Goal: Task Accomplishment & Management: Manage account settings

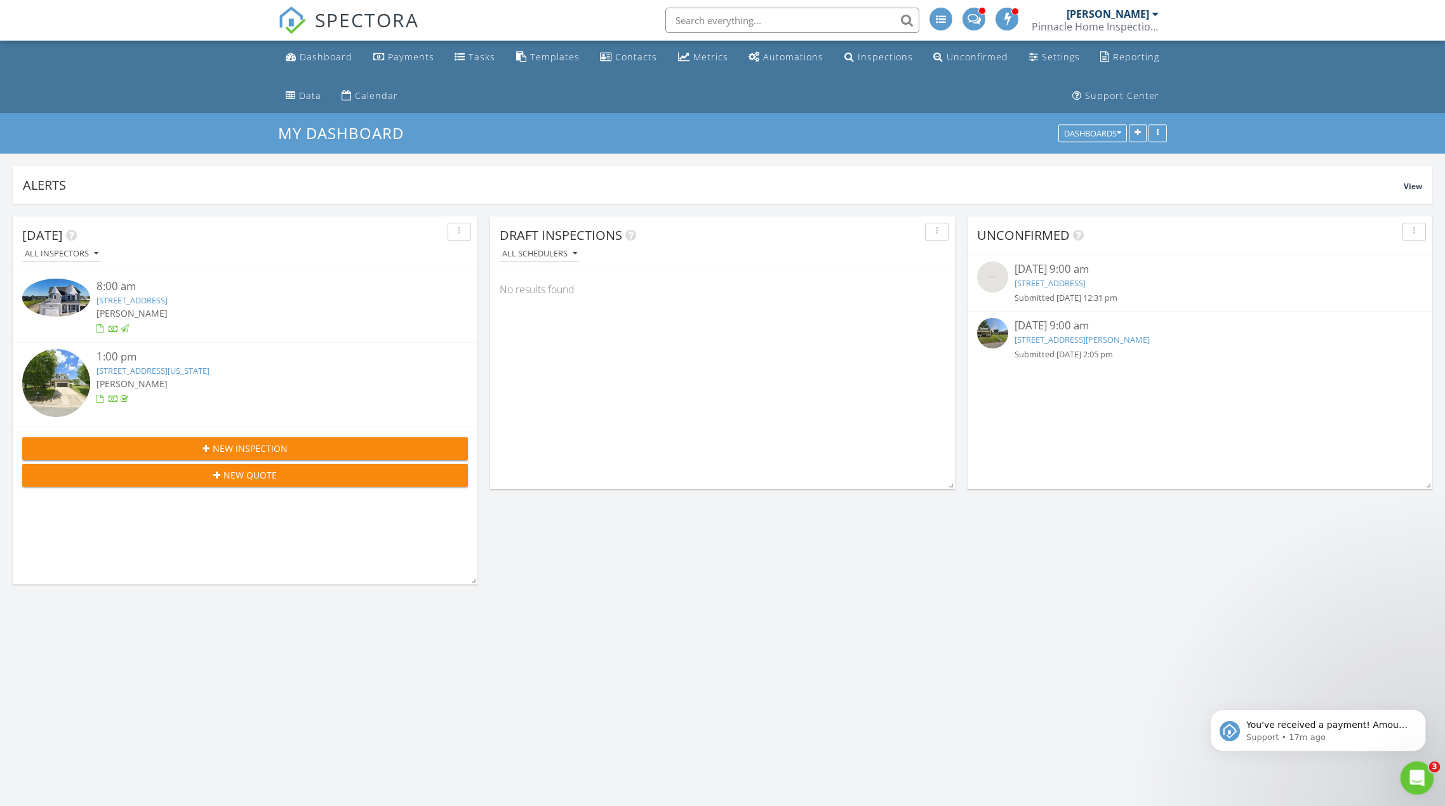
click at [1412, 775] on icon "Open Intercom Messenger" at bounding box center [1415, 776] width 21 height 21
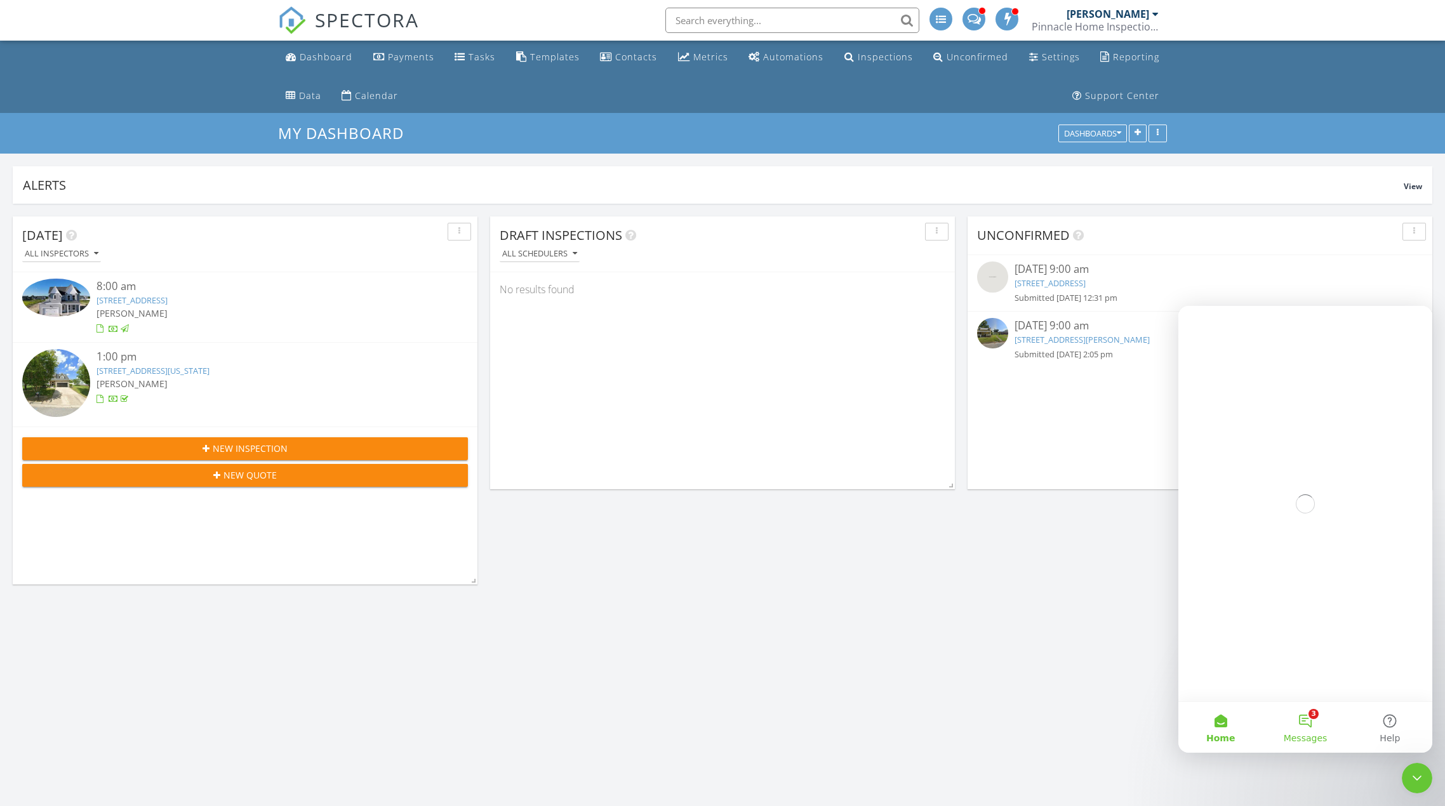
click at [1307, 718] on button "3 Messages" at bounding box center [1304, 727] width 84 height 51
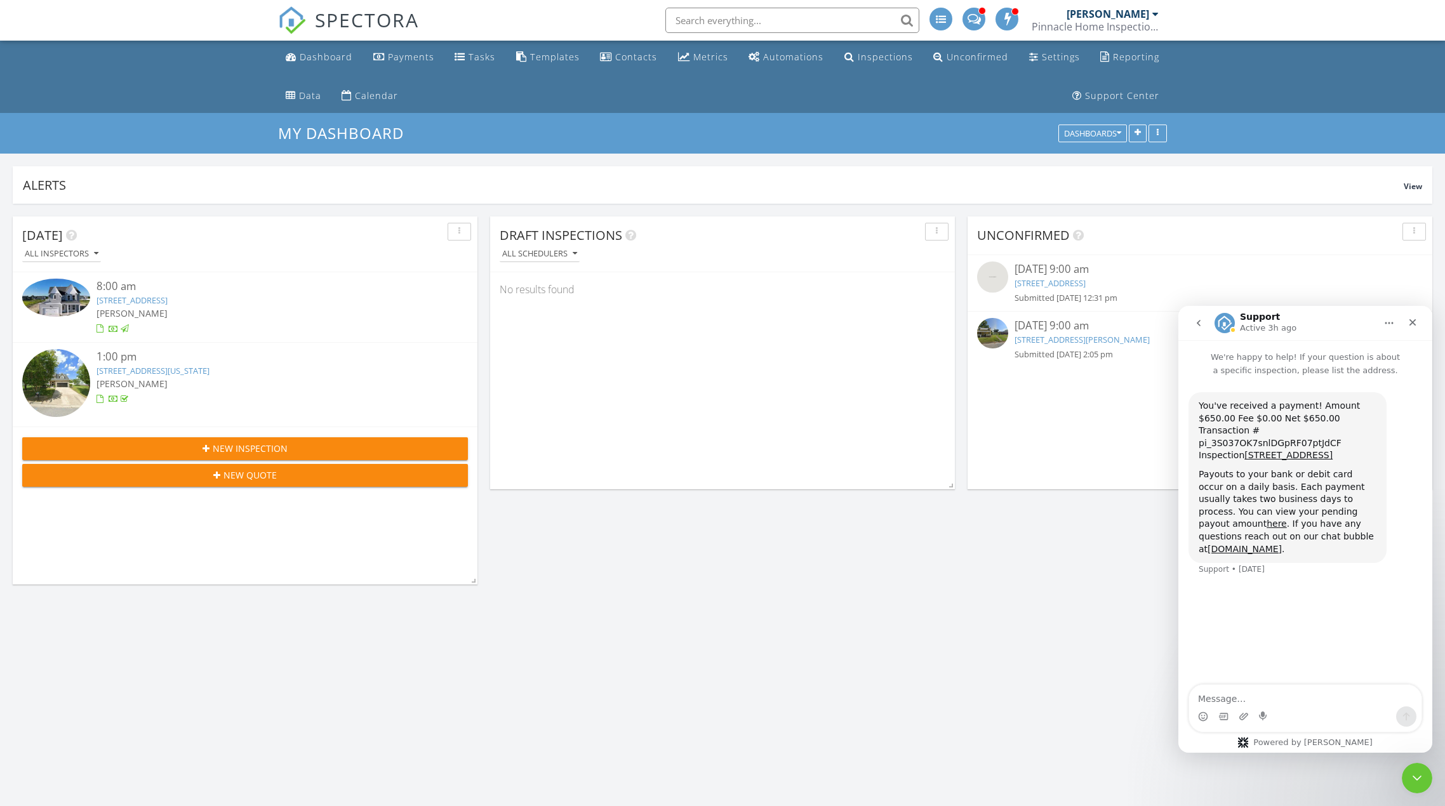
click at [1198, 328] on button "go back" at bounding box center [1198, 323] width 24 height 24
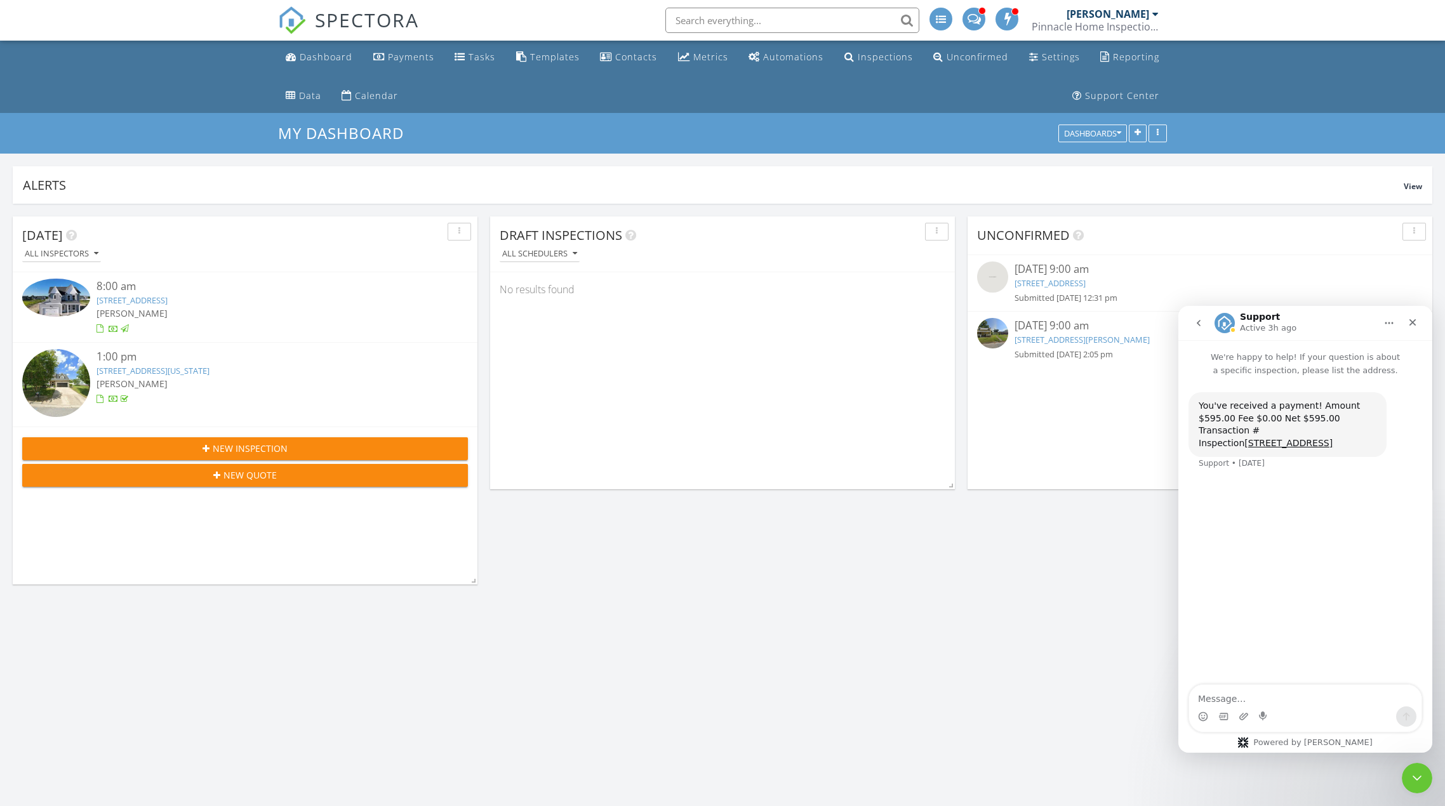
click at [1198, 324] on icon "go back" at bounding box center [1198, 323] width 4 height 6
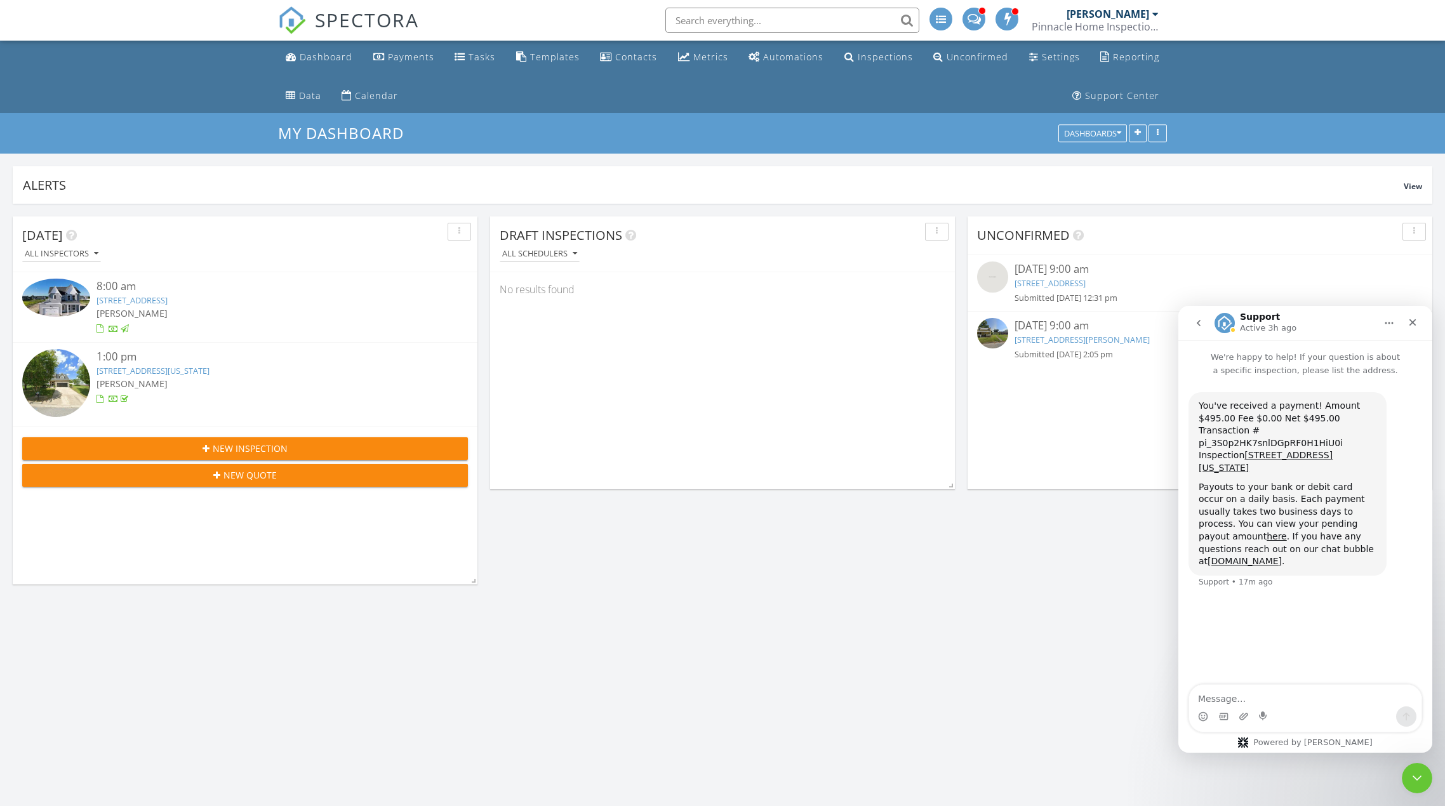
click at [1194, 325] on icon "go back" at bounding box center [1198, 323] width 10 height 10
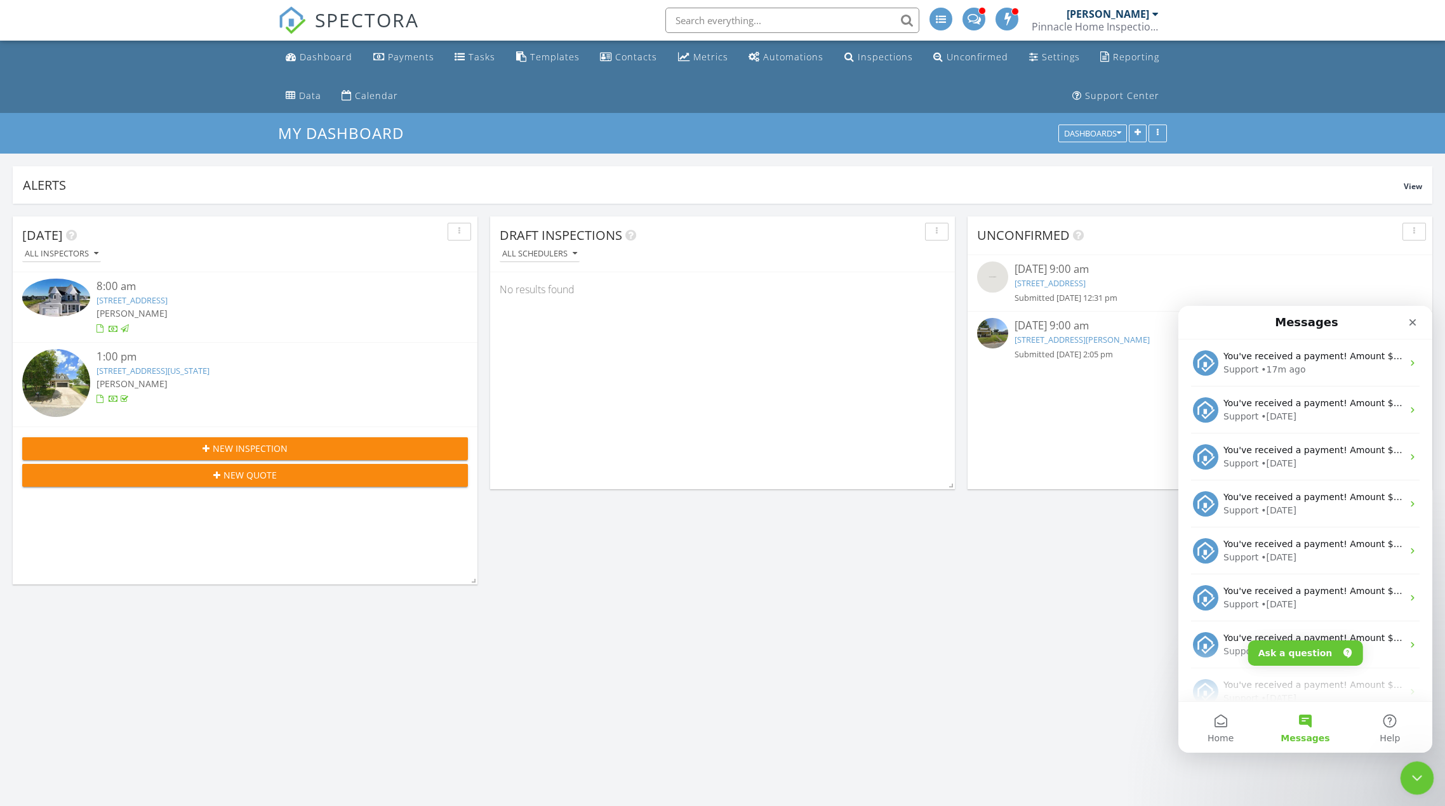
click at [1417, 777] on icon "Close Intercom Messenger" at bounding box center [1414, 776] width 15 height 15
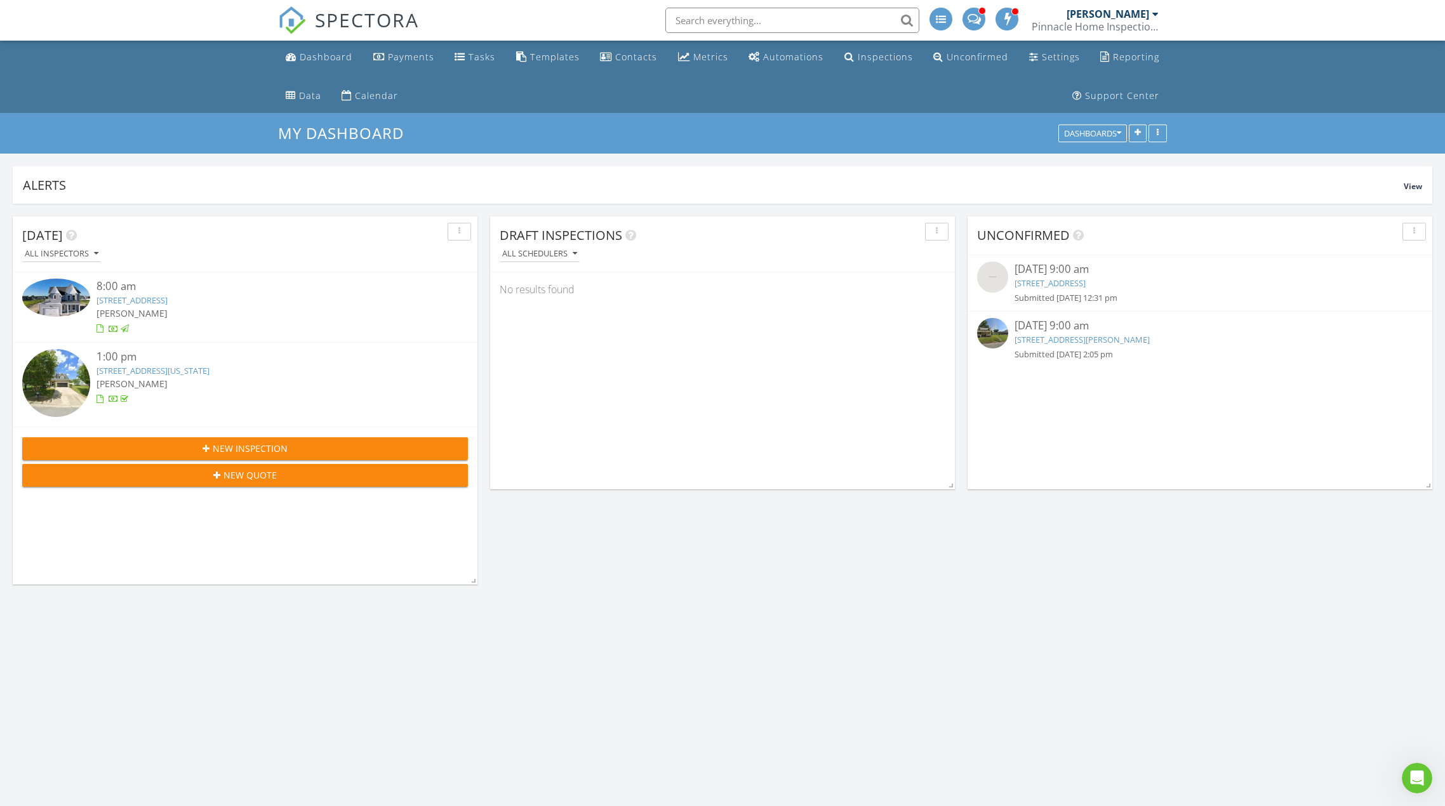
click at [1058, 283] on link "145 Riverview Dr, Hertford, NC 27944" at bounding box center [1049, 282] width 71 height 11
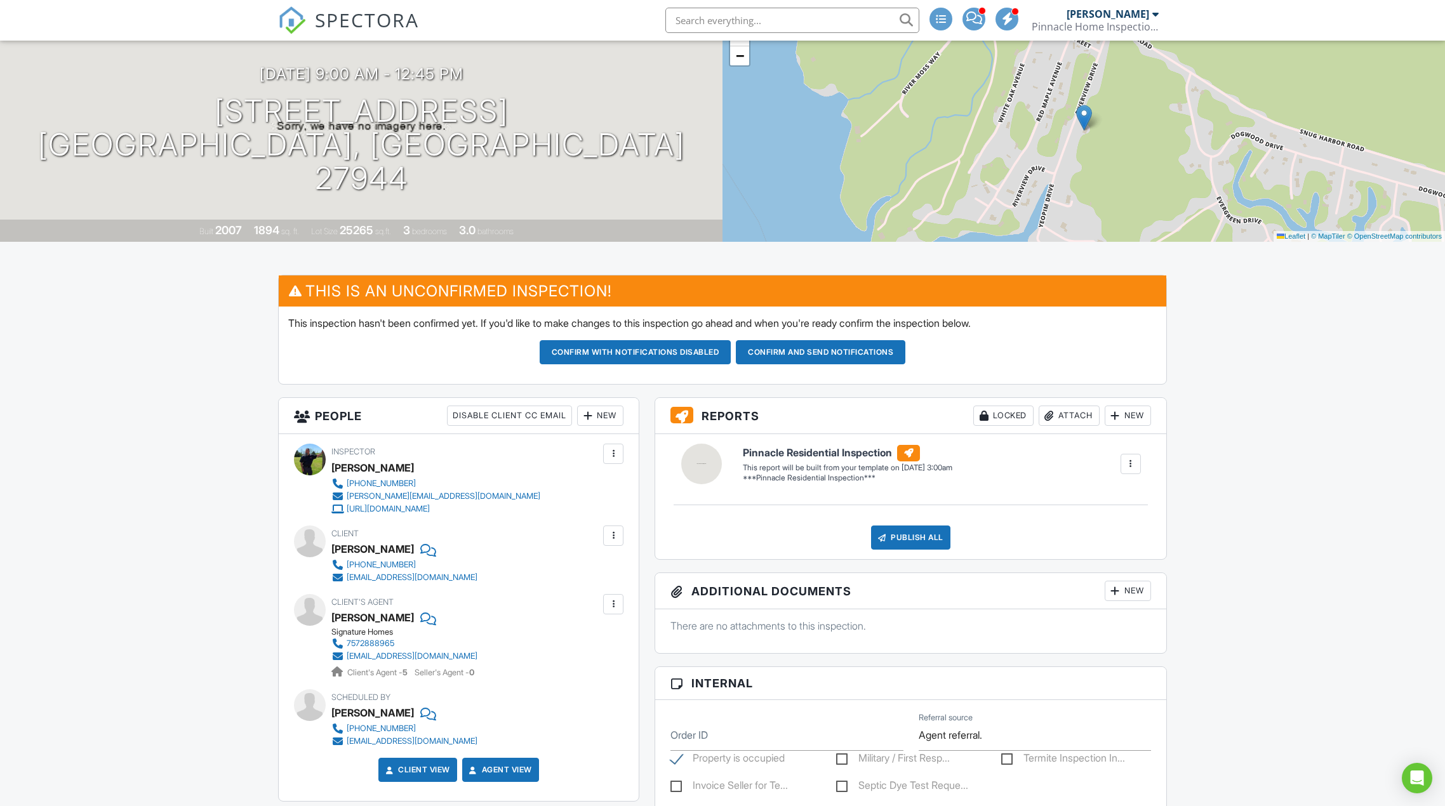
scroll to position [53, 0]
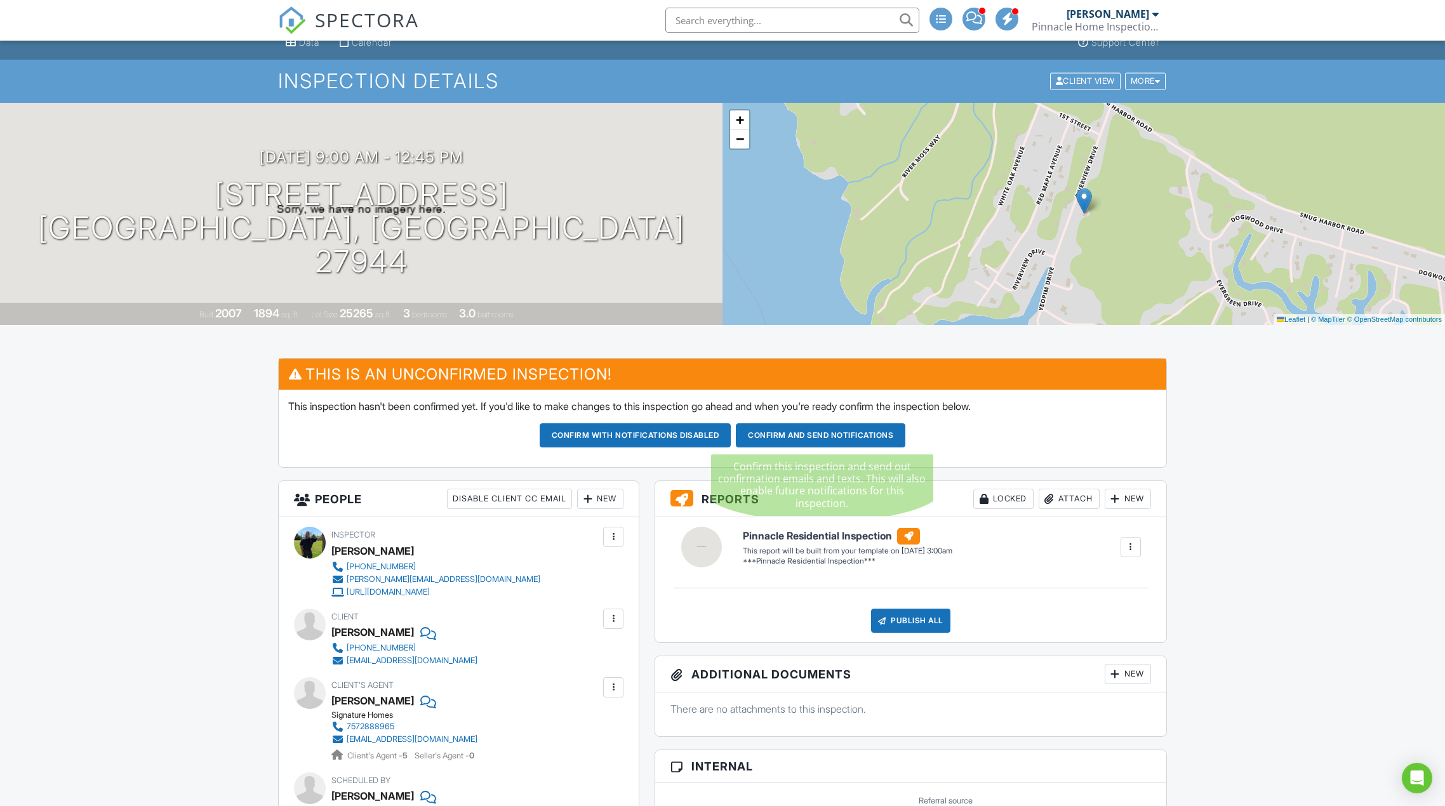
click at [731, 440] on button "Confirm and send notifications" at bounding box center [635, 435] width 192 height 24
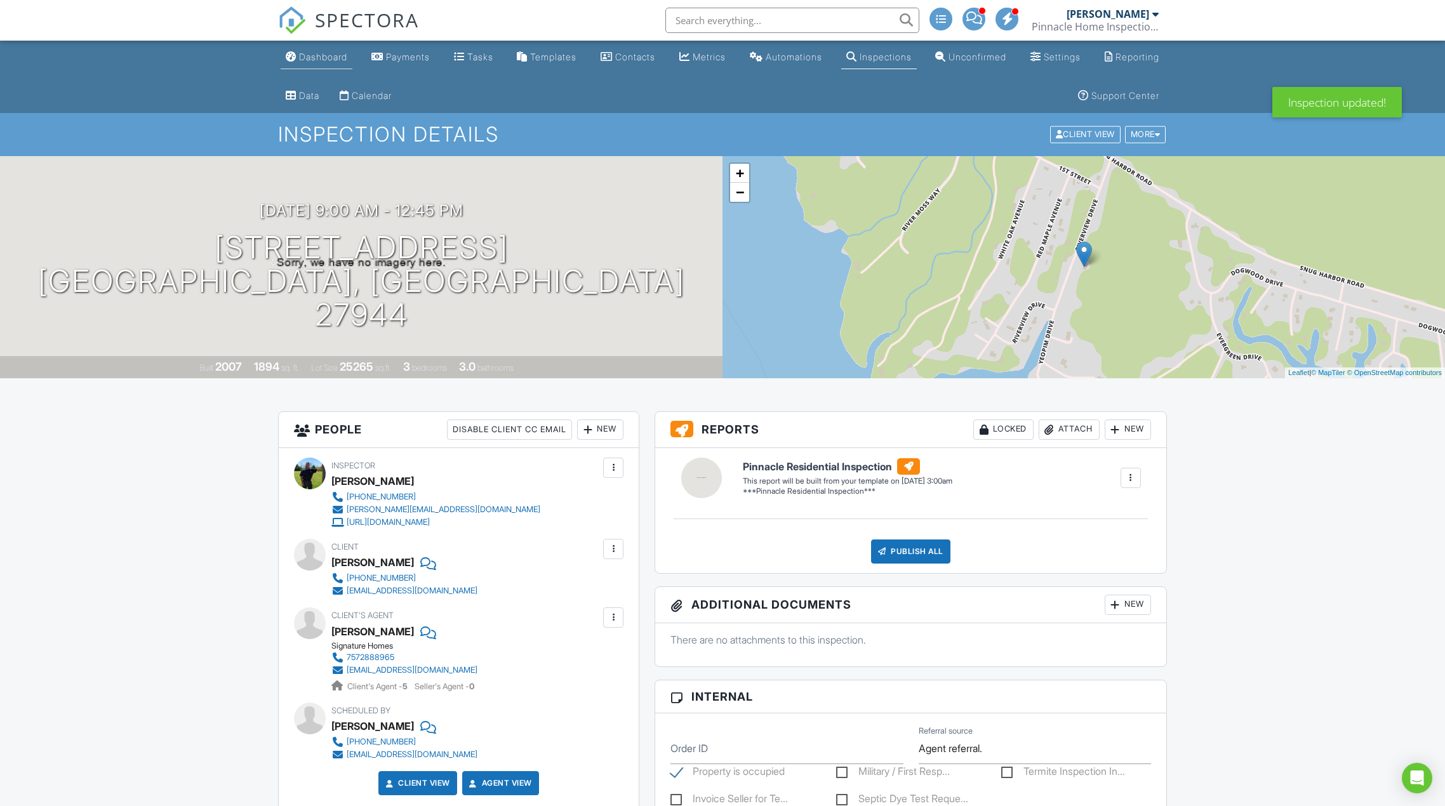
click at [312, 57] on div "Dashboard" at bounding box center [323, 56] width 48 height 11
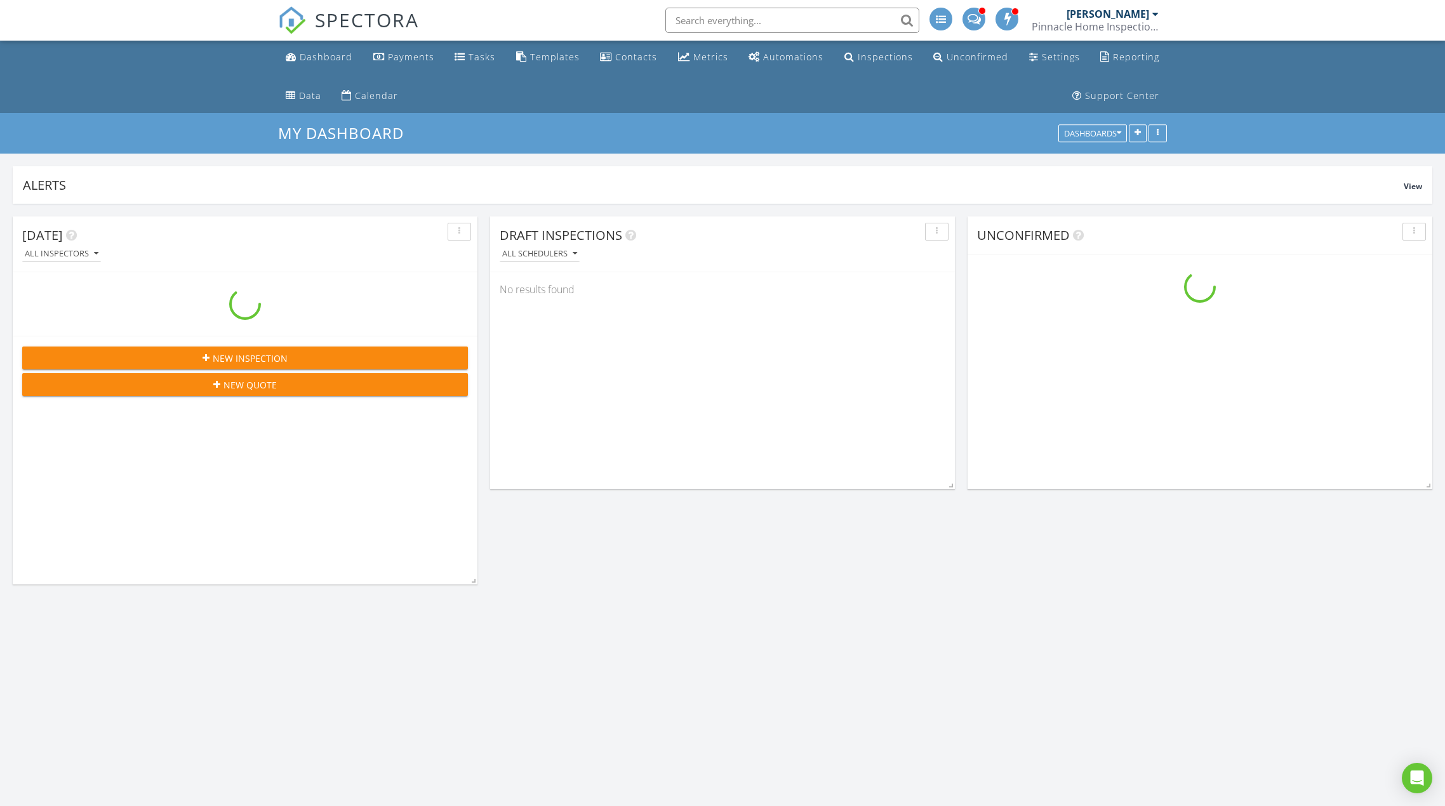
scroll to position [1270, 1464]
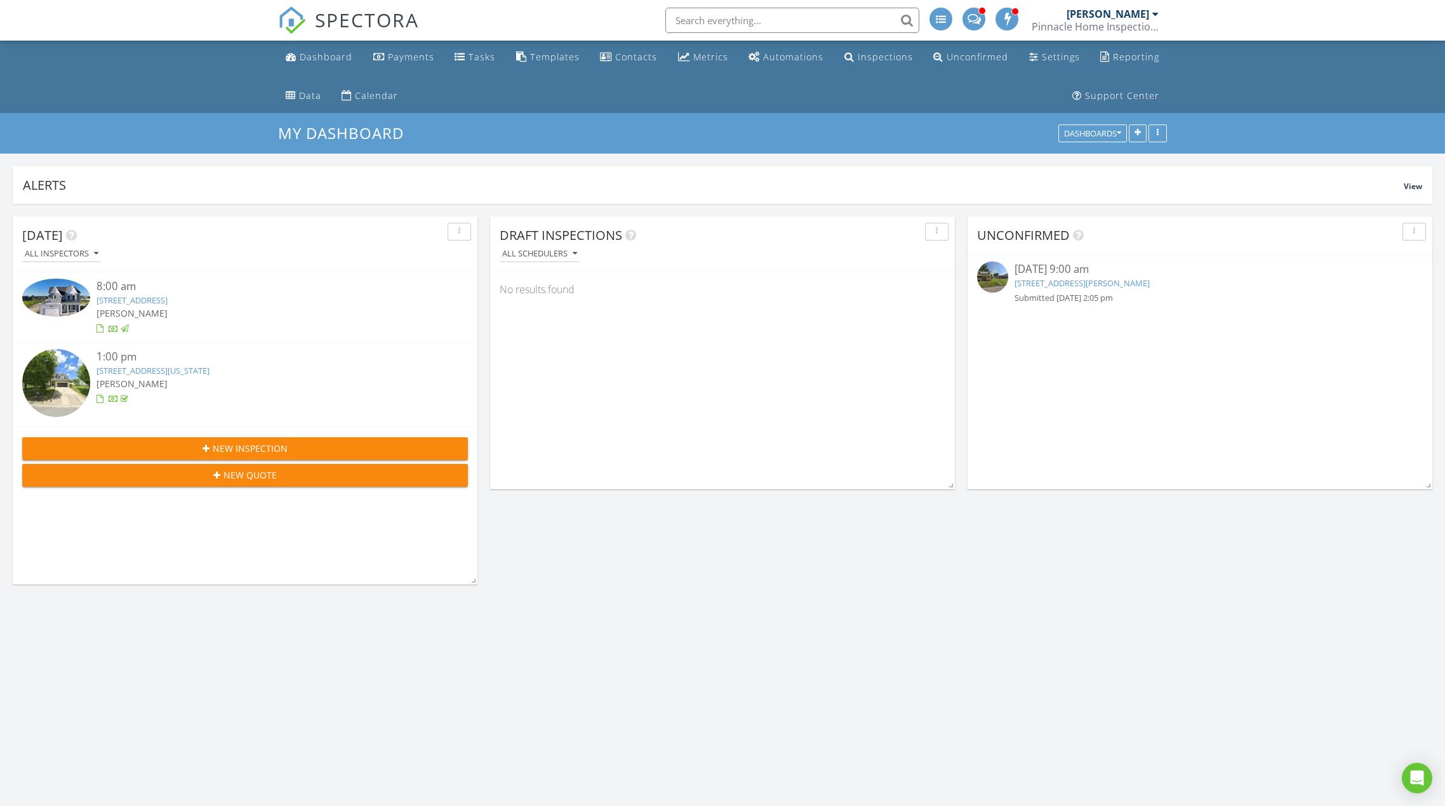
click at [1038, 284] on link "702A Richardson St, Elizabeth City, NC 27909" at bounding box center [1081, 282] width 135 height 11
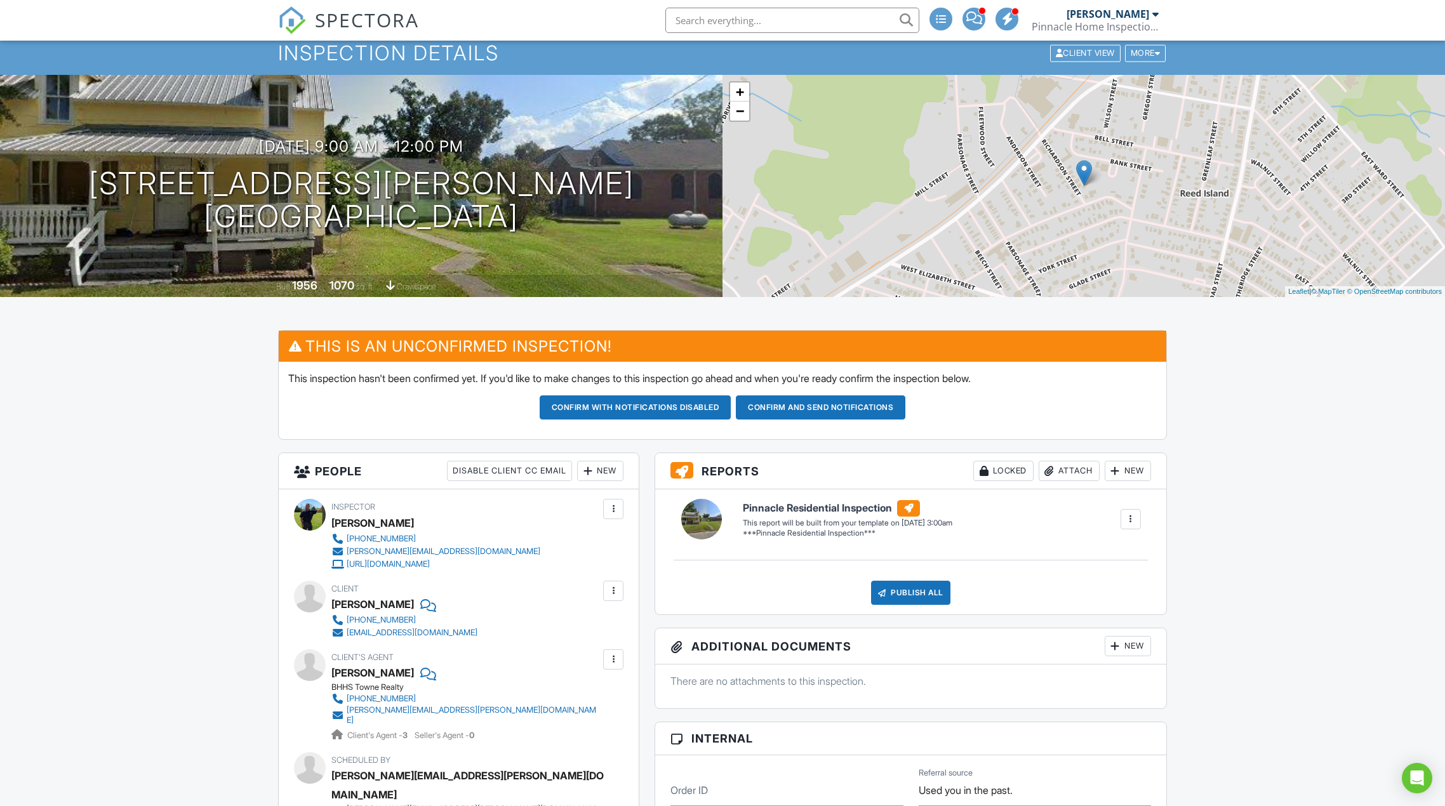
scroll to position [53, 0]
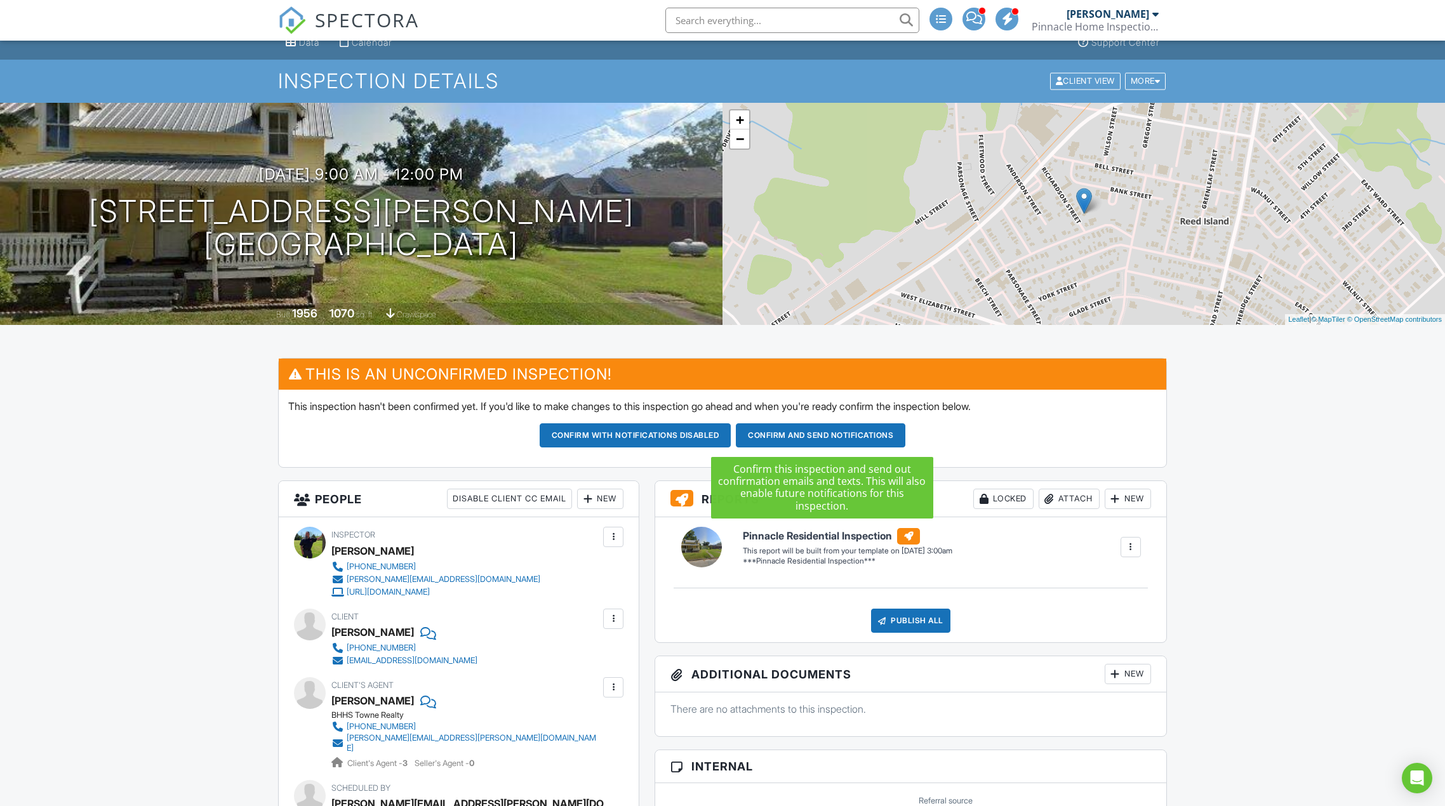
click at [731, 435] on button "Confirm and send notifications" at bounding box center [635, 435] width 192 height 24
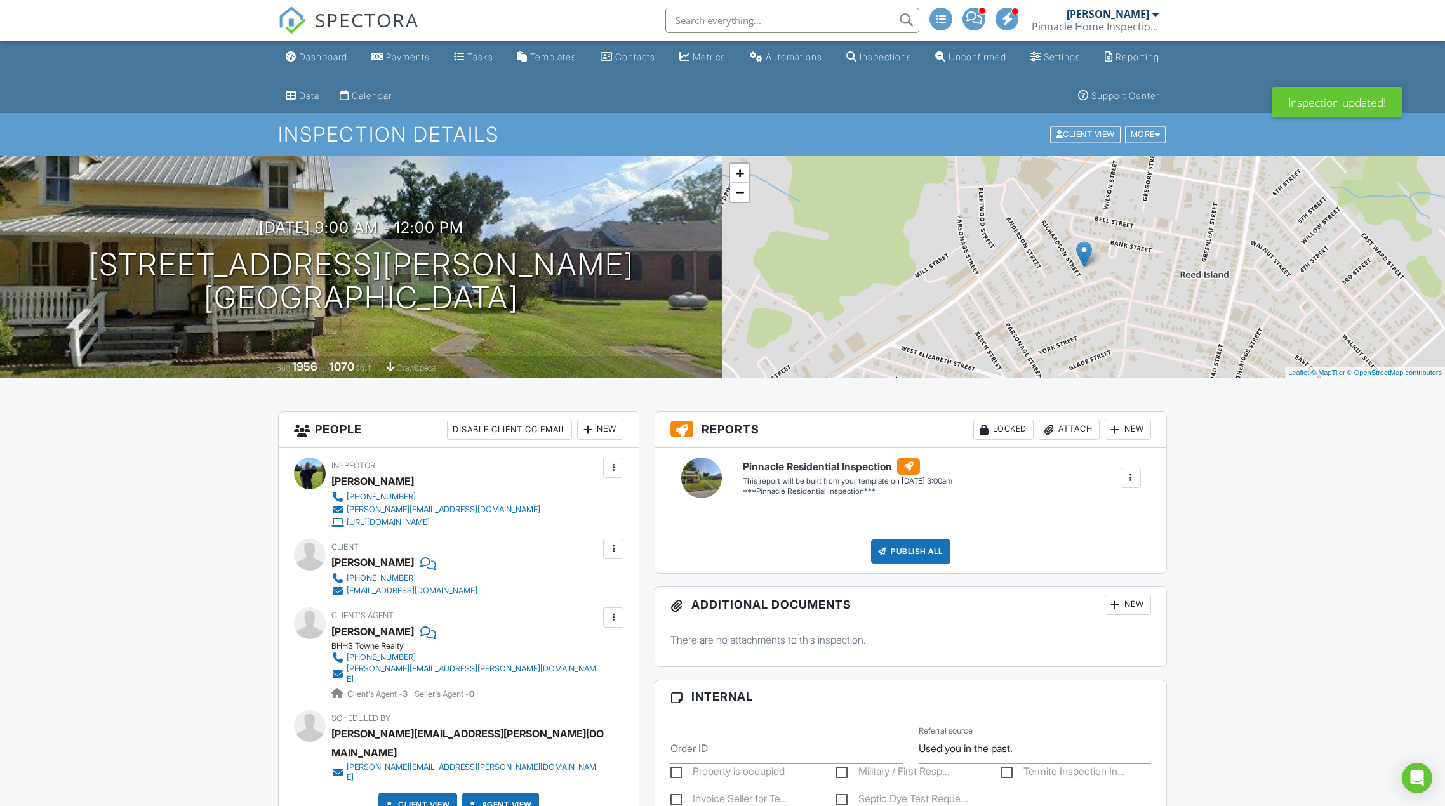
click at [871, 56] on div "Inspections" at bounding box center [885, 56] width 52 height 11
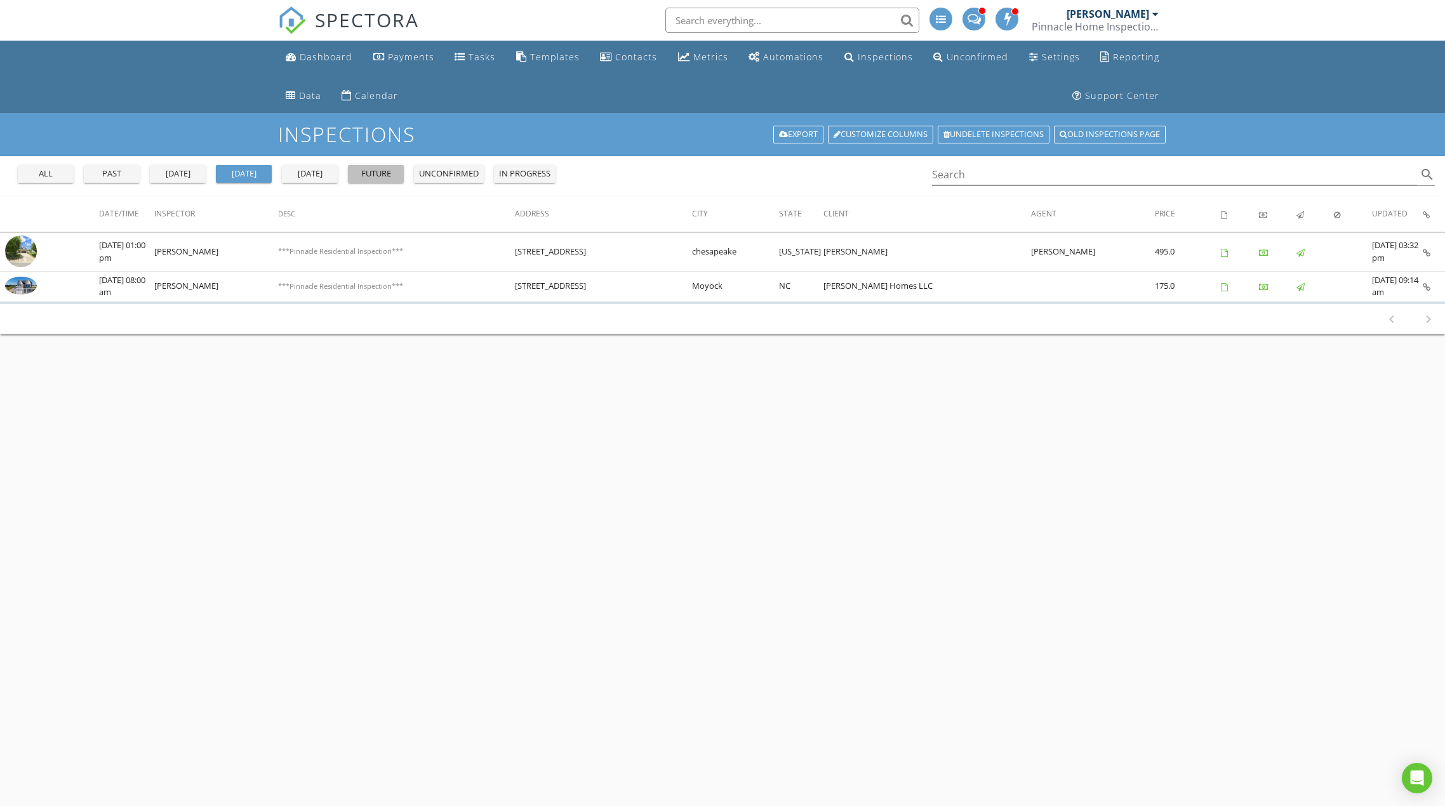
click at [394, 170] on div "future" at bounding box center [376, 174] width 46 height 13
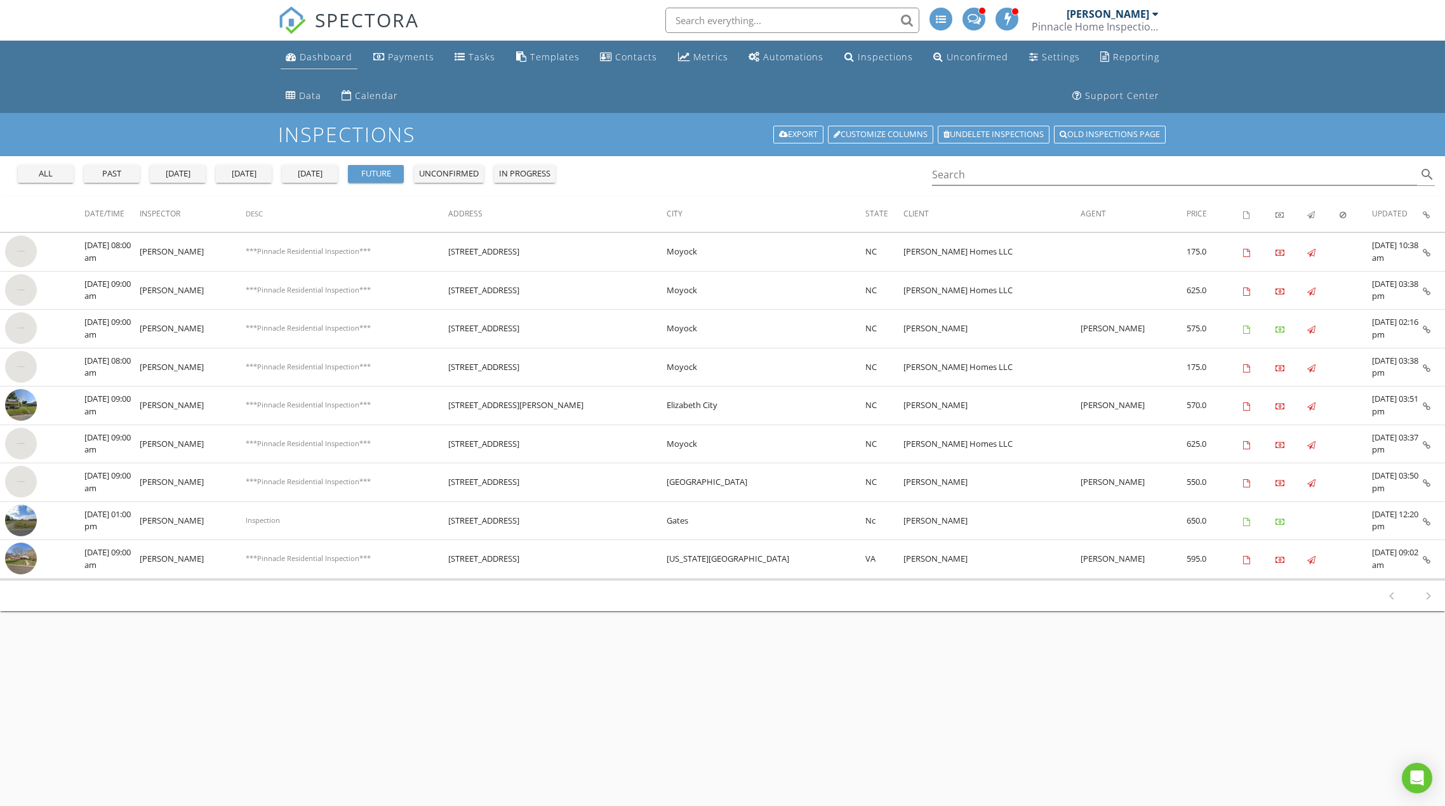
click at [314, 59] on div "Dashboard" at bounding box center [326, 57] width 53 height 12
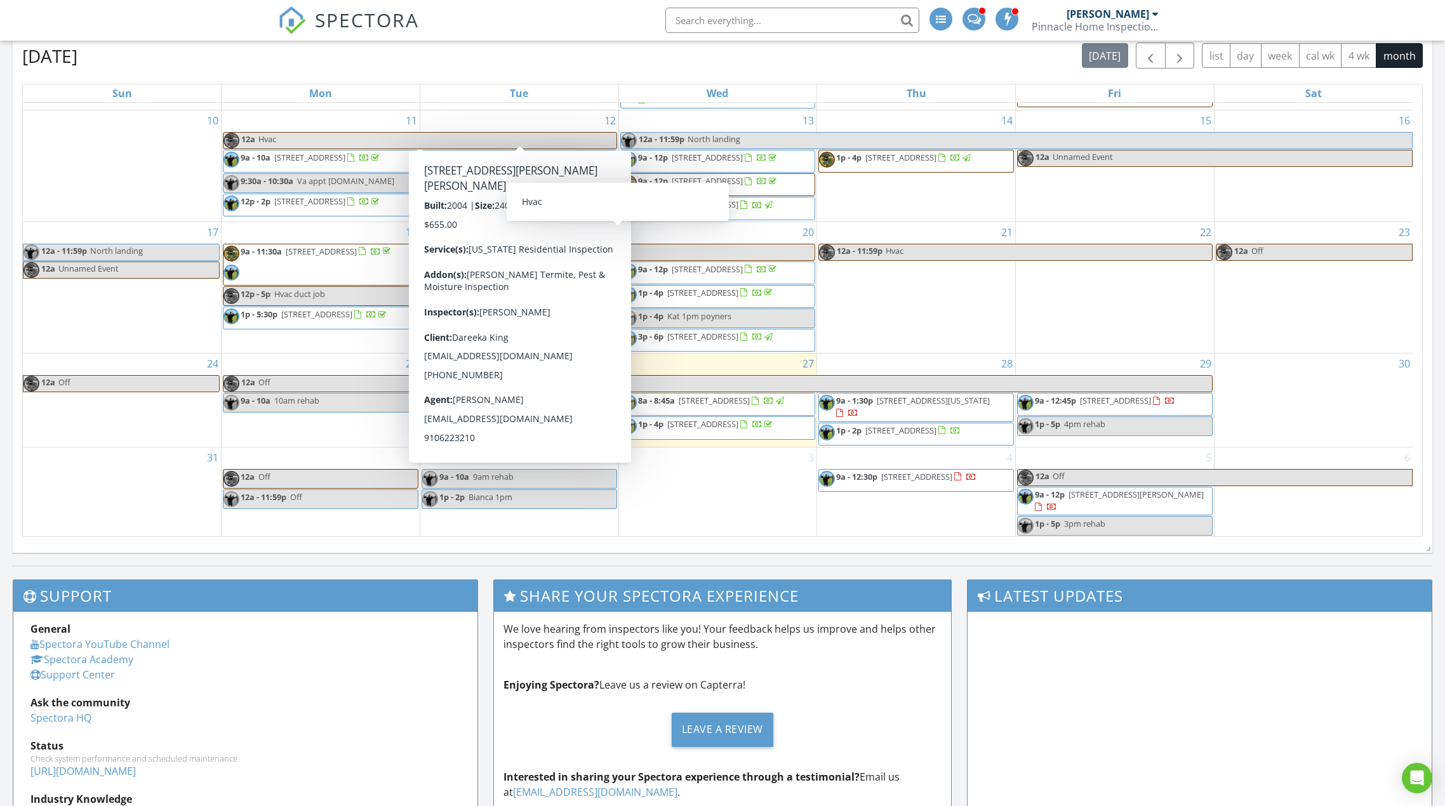
scroll to position [229, 0]
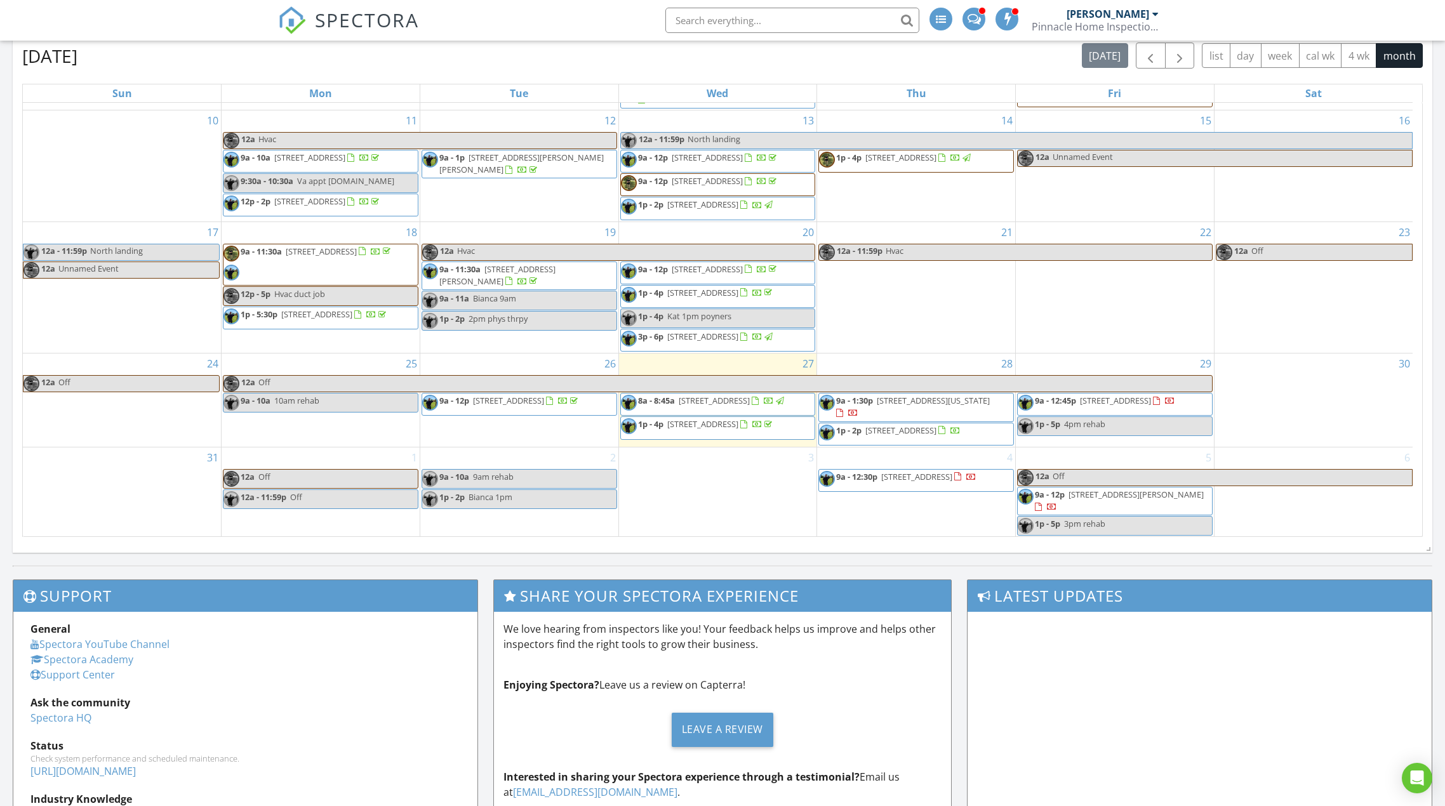
click at [908, 398] on span "629 W Kingston Ln, Virginia Beach 23452" at bounding box center [932, 400] width 113 height 11
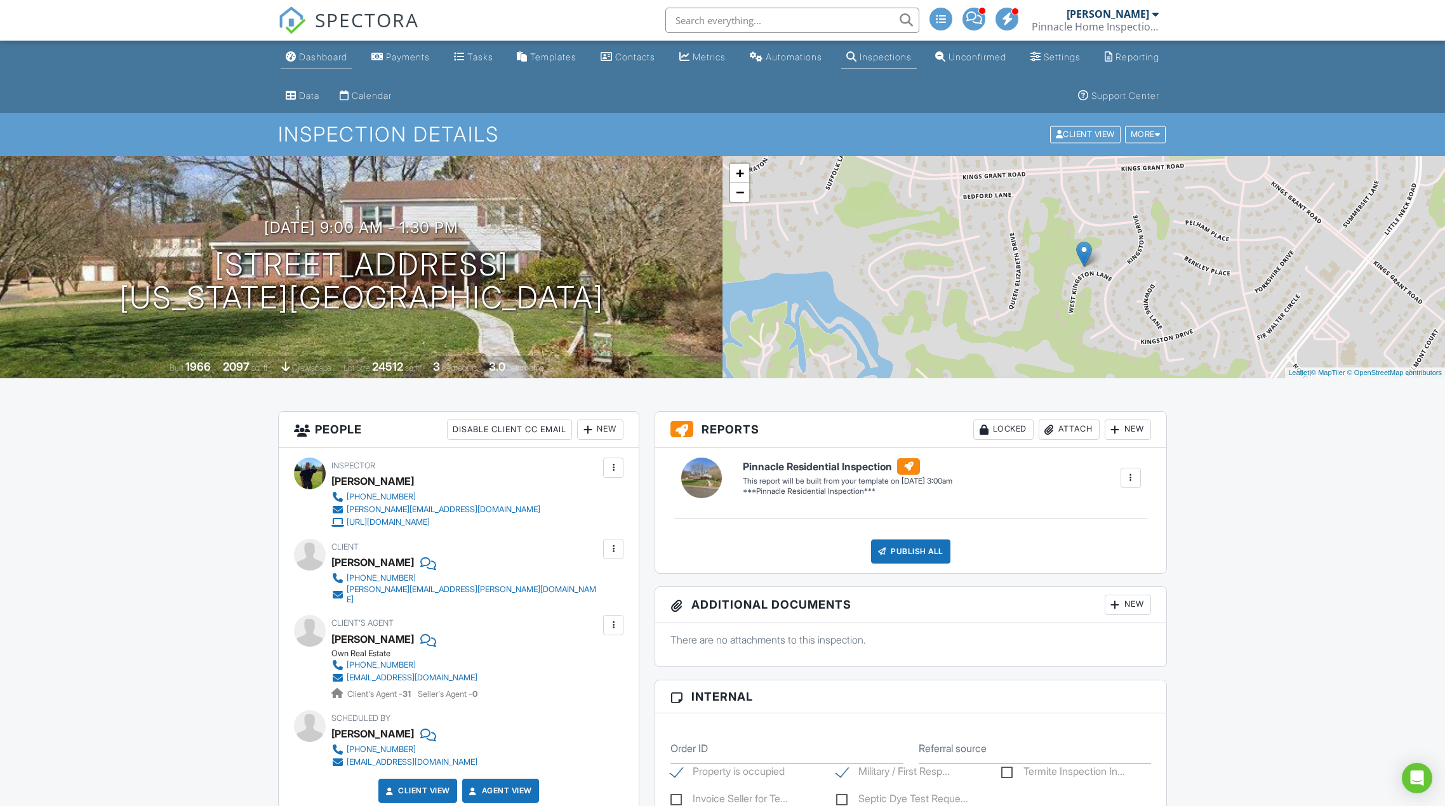
click at [325, 58] on div "Dashboard" at bounding box center [323, 56] width 48 height 11
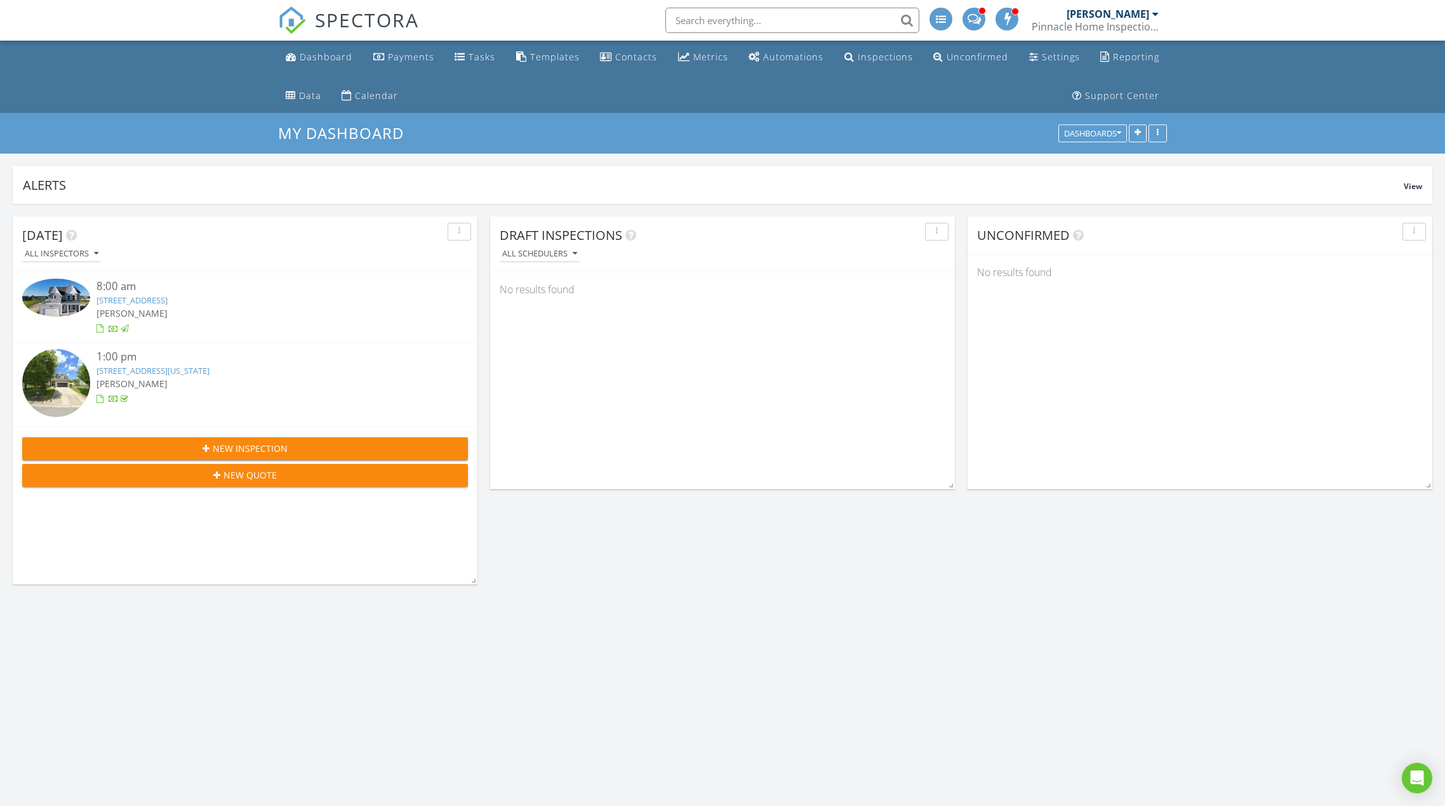
click at [1003, 20] on span at bounding box center [1007, 18] width 13 height 11
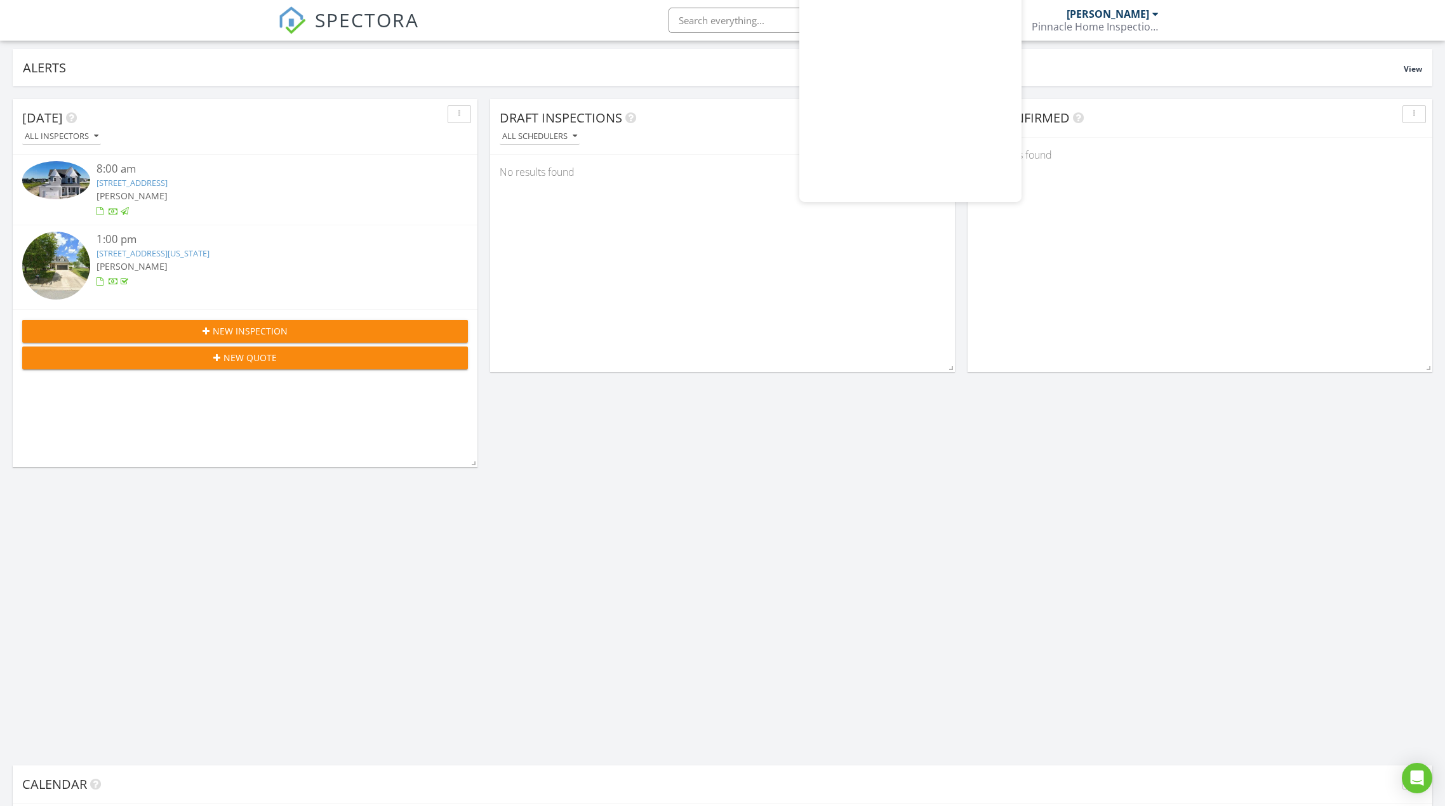
scroll to position [127, 0]
